Goal: Find specific page/section: Find specific page/section

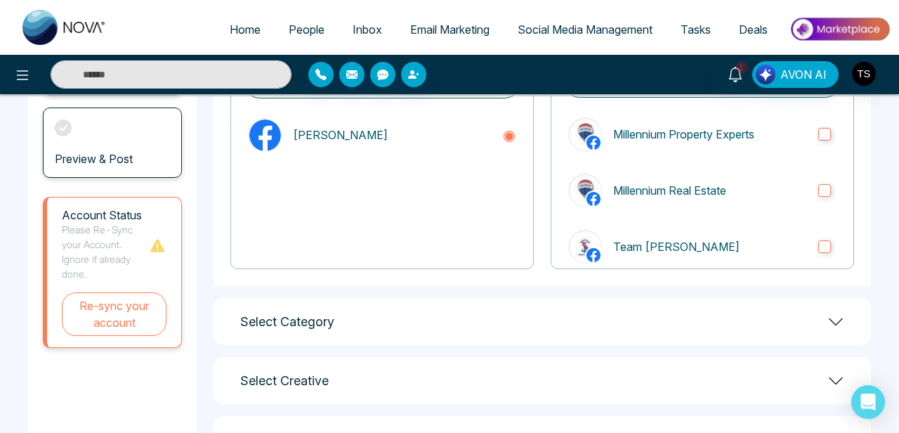
scroll to position [221, 0]
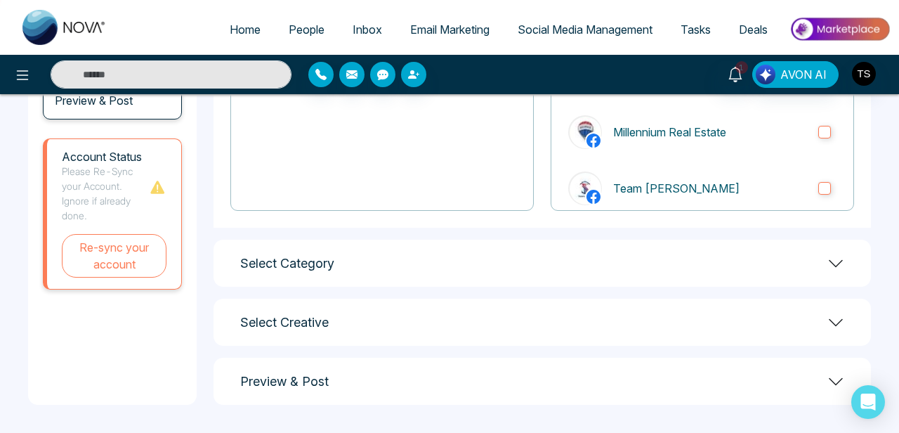
click at [404, 264] on div "Select Category" at bounding box center [543, 263] width 658 height 47
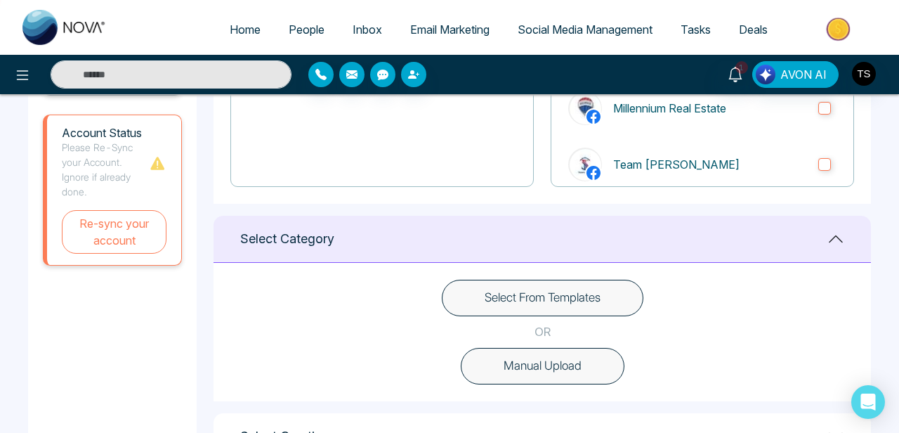
scroll to position [295, 0]
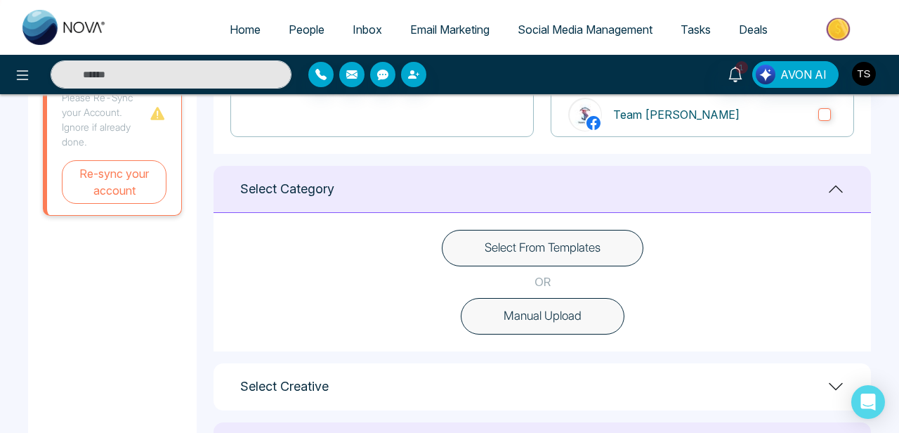
click at [500, 244] on button "Select From Templates" at bounding box center [543, 248] width 202 height 37
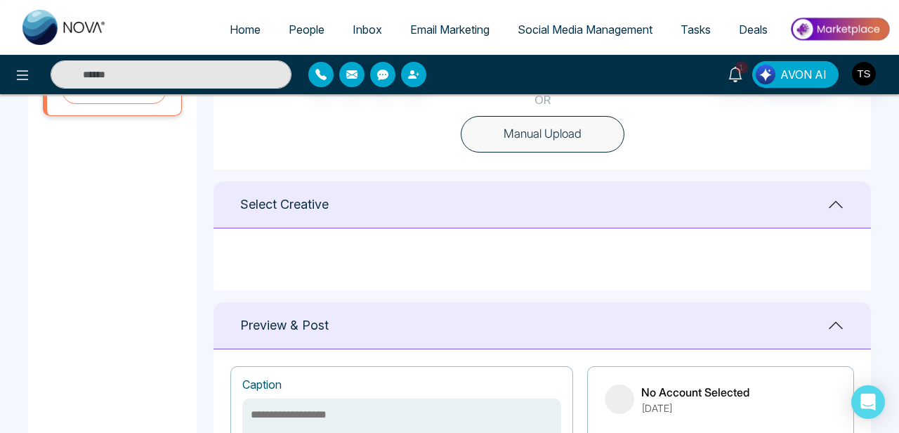
scroll to position [479, 0]
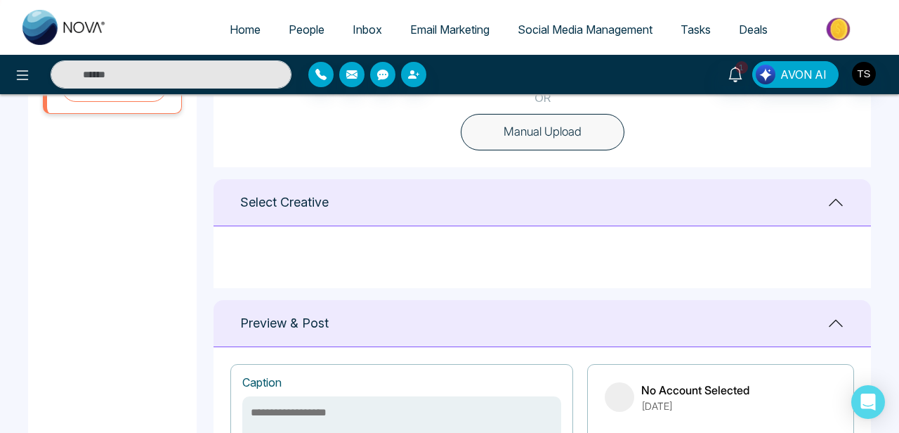
click at [315, 204] on h1 "Select Creative" at bounding box center [284, 202] width 89 height 15
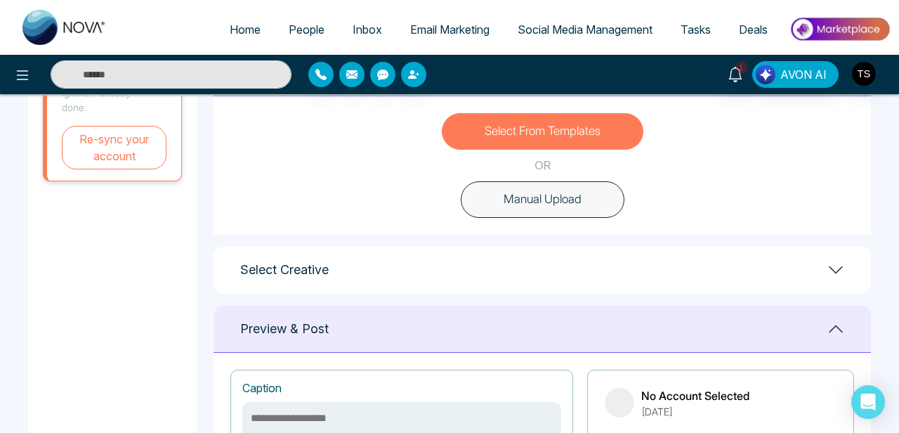
scroll to position [389, 0]
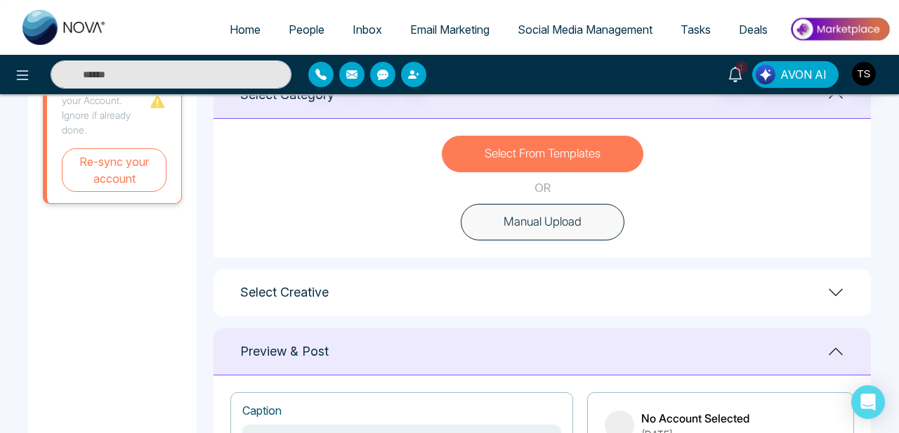
click at [288, 353] on h1 "Preview & Post" at bounding box center [284, 351] width 89 height 15
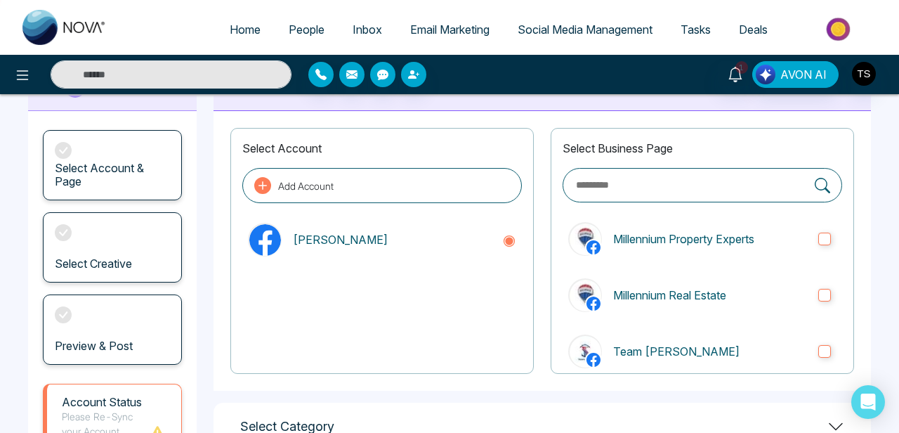
scroll to position [58, 0]
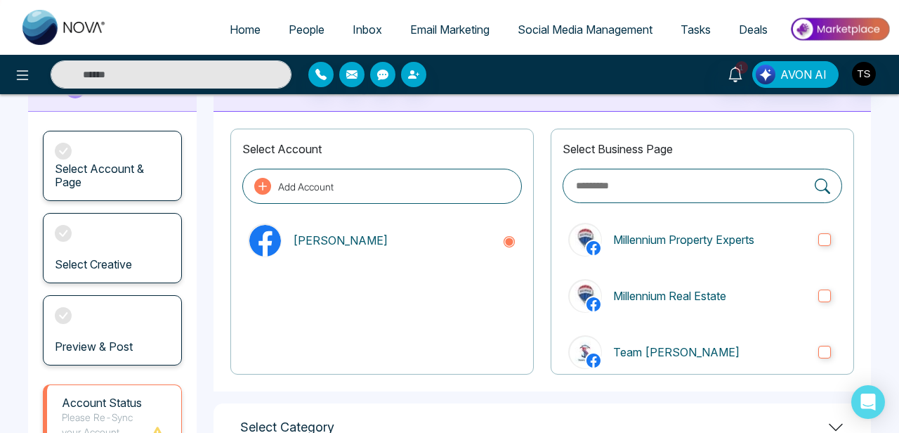
click at [93, 266] on h3 "Select Creative" at bounding box center [93, 264] width 77 height 13
click at [112, 122] on div "Select Account & Page Select Creative Preview & Post" at bounding box center [112, 248] width 169 height 273
click at [91, 172] on h3 "Select Account & Page" at bounding box center [112, 175] width 115 height 27
click at [190, 226] on div "Select Account & Page Select Creative Preview & Post" at bounding box center [112, 248] width 169 height 273
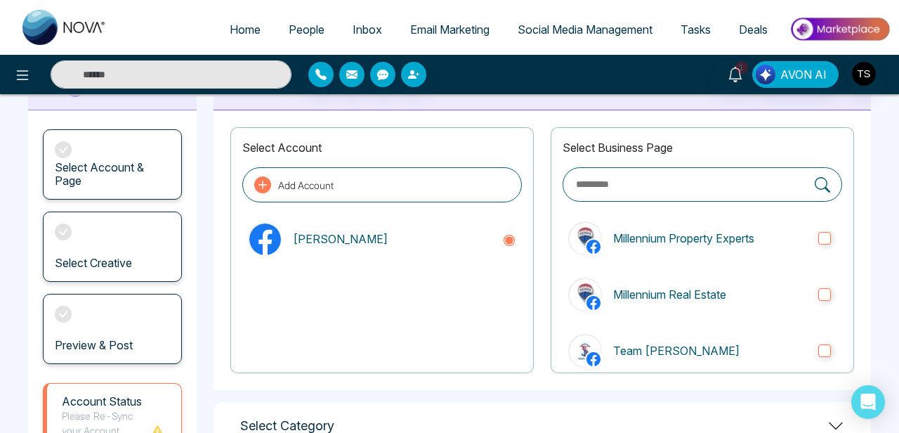
scroll to position [0, 0]
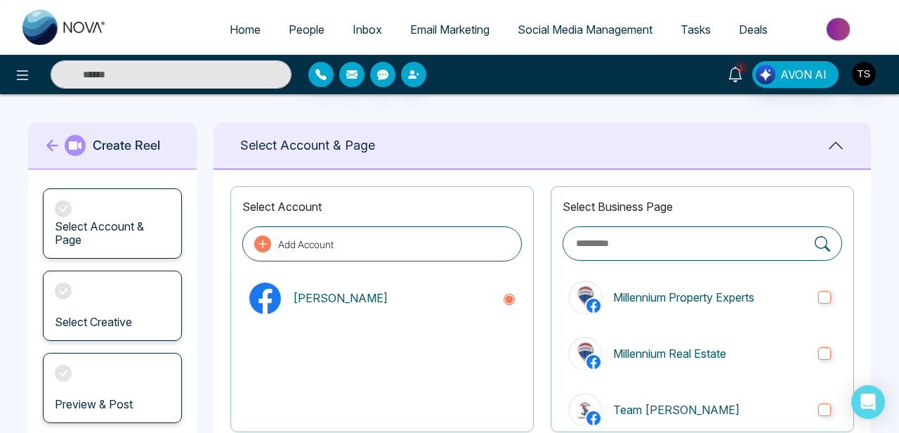
click at [741, 74] on icon at bounding box center [735, 74] width 15 height 15
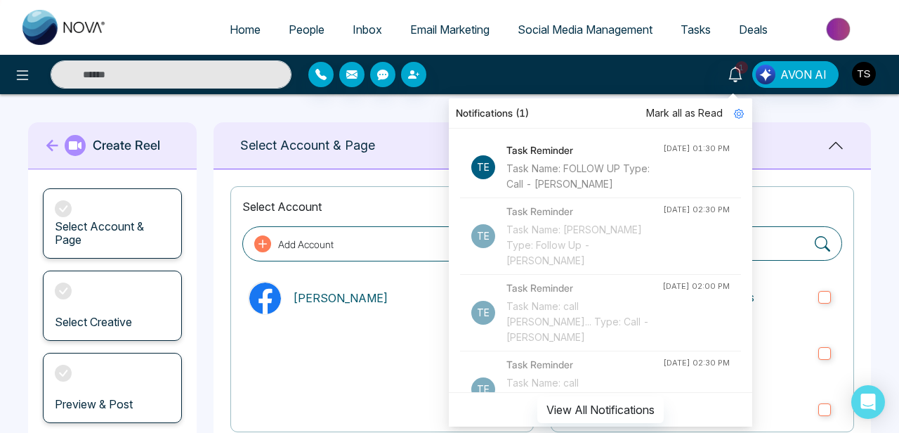
click at [561, 164] on div "Task Name: FOLLOW UP Type: Call - [PERSON_NAME]" at bounding box center [585, 176] width 157 height 31
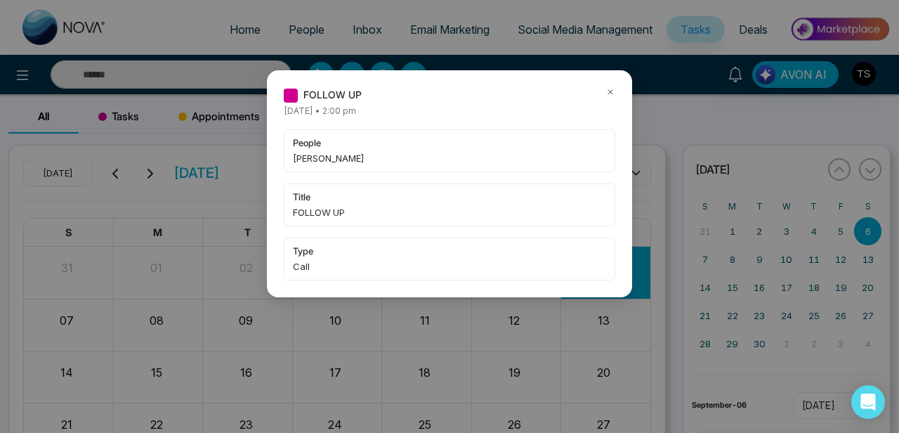
click at [612, 91] on icon at bounding box center [611, 92] width 10 height 10
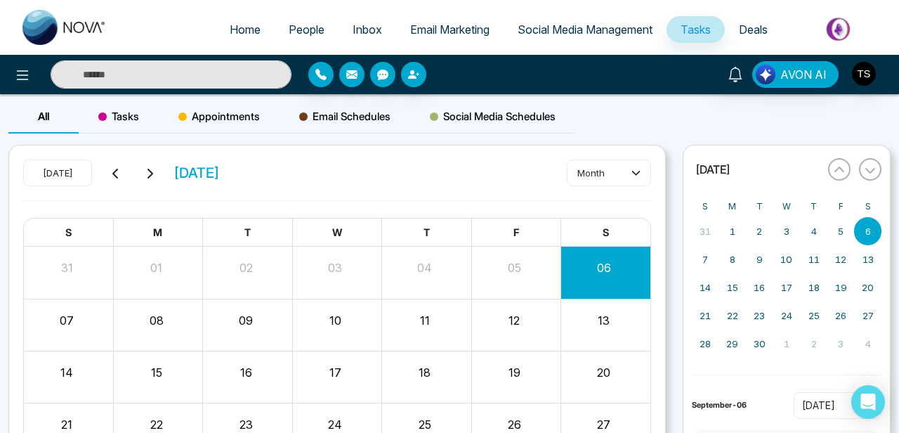
click at [299, 28] on span "People" at bounding box center [307, 29] width 36 height 14
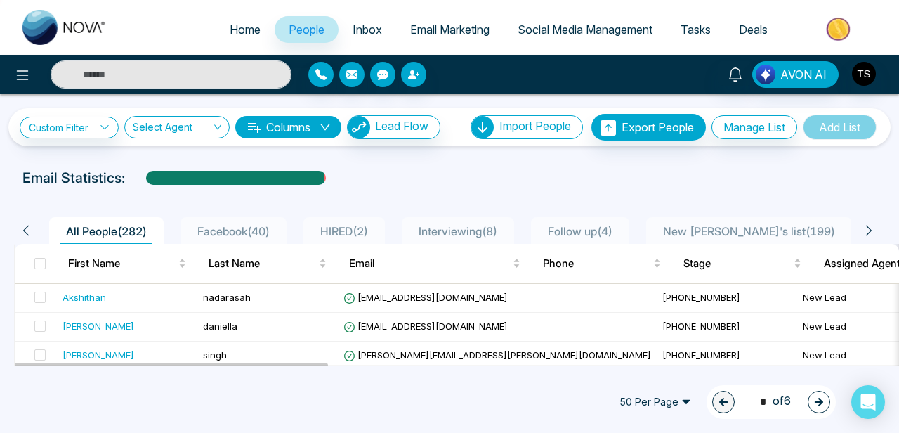
click at [353, 226] on span "HIRED ( 2 )" at bounding box center [344, 231] width 59 height 14
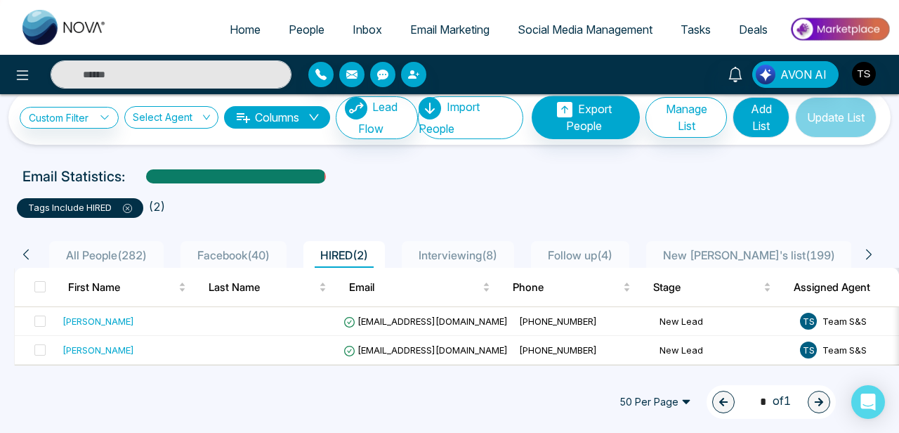
scroll to position [14, 0]
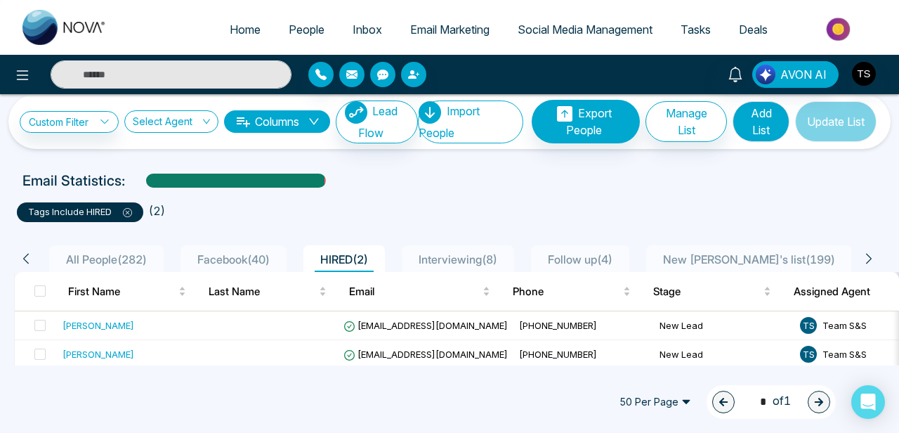
click at [590, 261] on span "Follow up ( 4 )" at bounding box center [581, 259] width 76 height 14
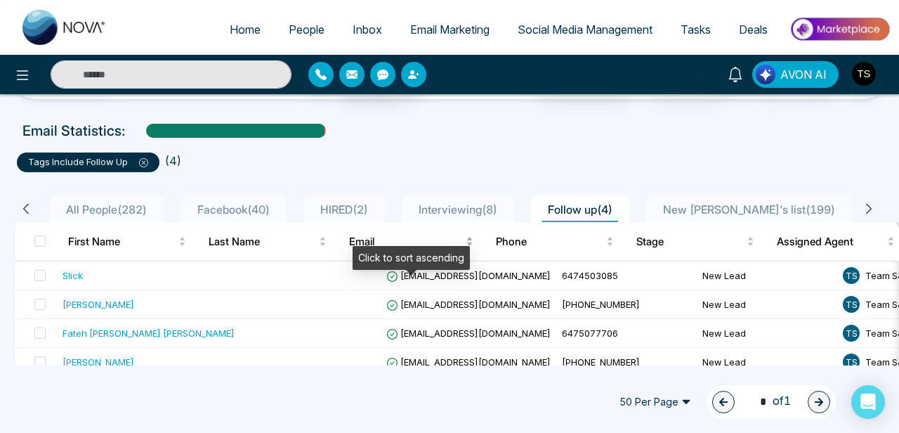
scroll to position [76, 0]
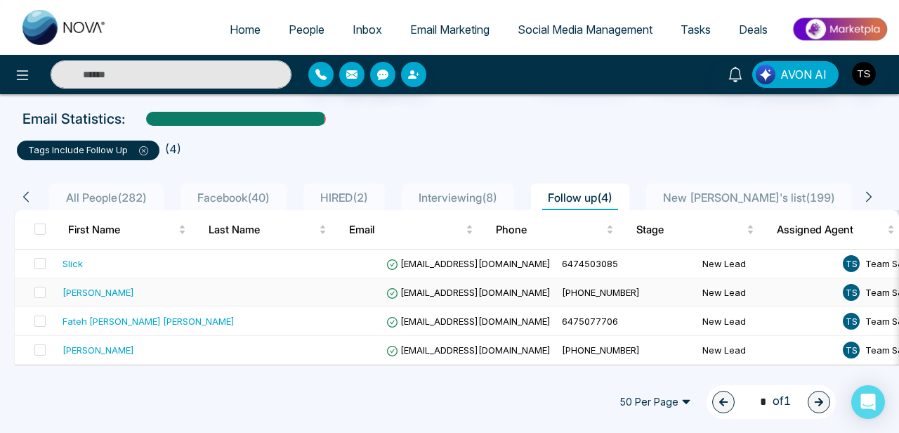
click at [151, 290] on div "[PERSON_NAME]" at bounding box center [149, 292] width 172 height 14
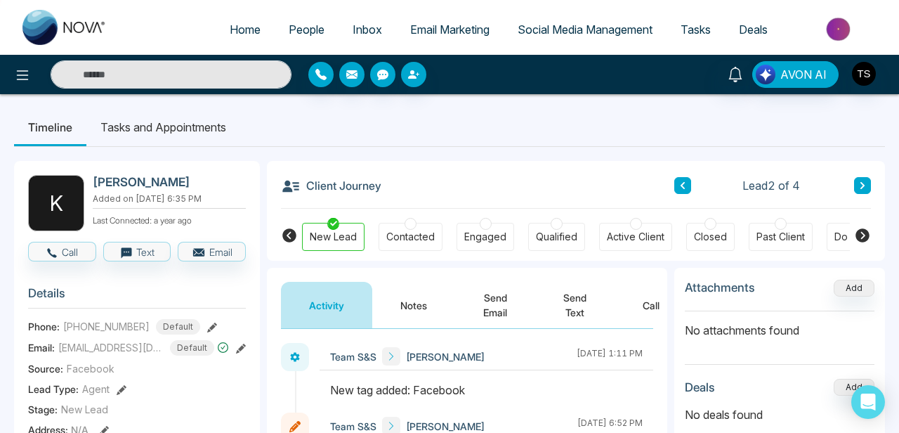
drag, startPoint x: 94, startPoint y: 180, endPoint x: 208, endPoint y: 182, distance: 113.9
click at [208, 182] on h2 "[PERSON_NAME]" at bounding box center [167, 182] width 148 height 14
copy h2 "[PERSON_NAME]"
